Goal: Find specific page/section

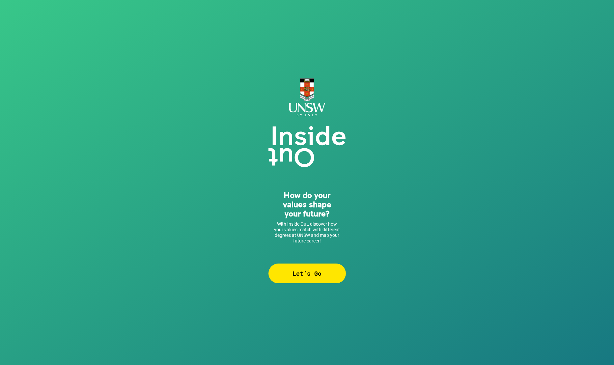
click at [300, 273] on div "Let’s Go" at bounding box center [307, 274] width 77 height 20
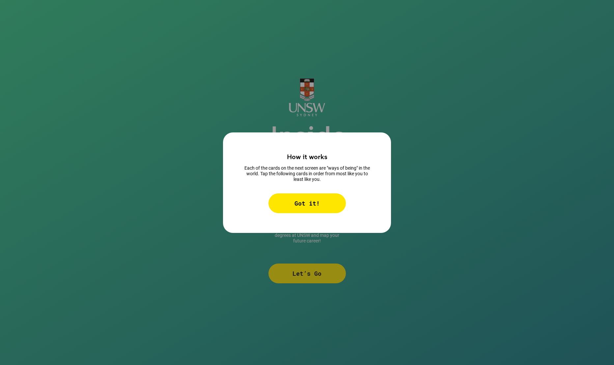
click at [312, 199] on div "Got it!" at bounding box center [307, 203] width 77 height 20
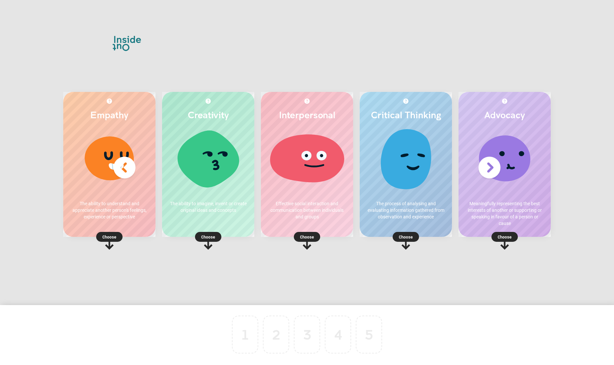
click at [212, 188] on div at bounding box center [208, 161] width 79 height 66
click at [211, 238] on p "Choose" at bounding box center [208, 237] width 92 height 7
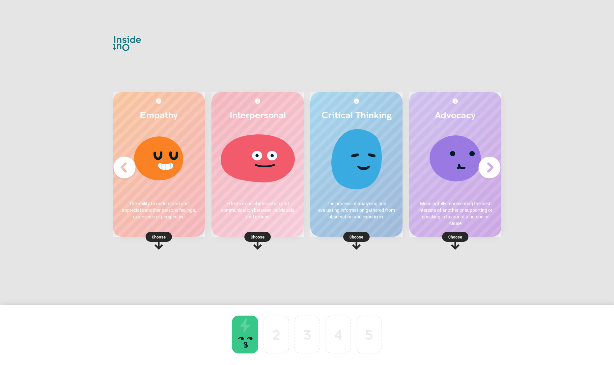
click at [161, 237] on p "Choose" at bounding box center [159, 237] width 92 height 7
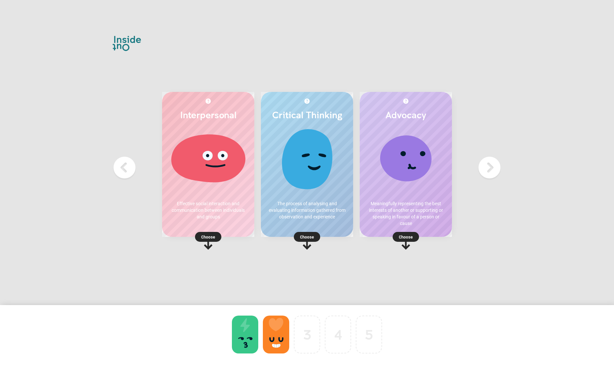
click at [204, 235] on p "Choose" at bounding box center [208, 237] width 92 height 7
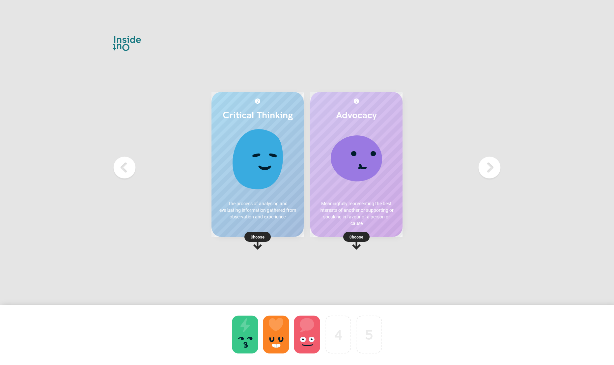
click at [265, 238] on p "Choose" at bounding box center [258, 237] width 92 height 7
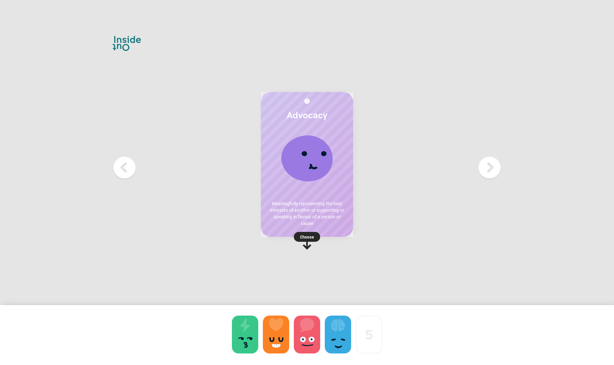
click at [303, 236] on p "Choose" at bounding box center [307, 237] width 92 height 7
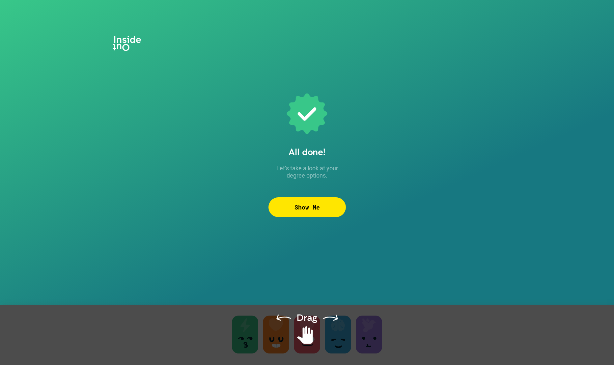
click at [305, 206] on div "Show Me" at bounding box center [307, 207] width 77 height 20
